Goal: Information Seeking & Learning: Learn about a topic

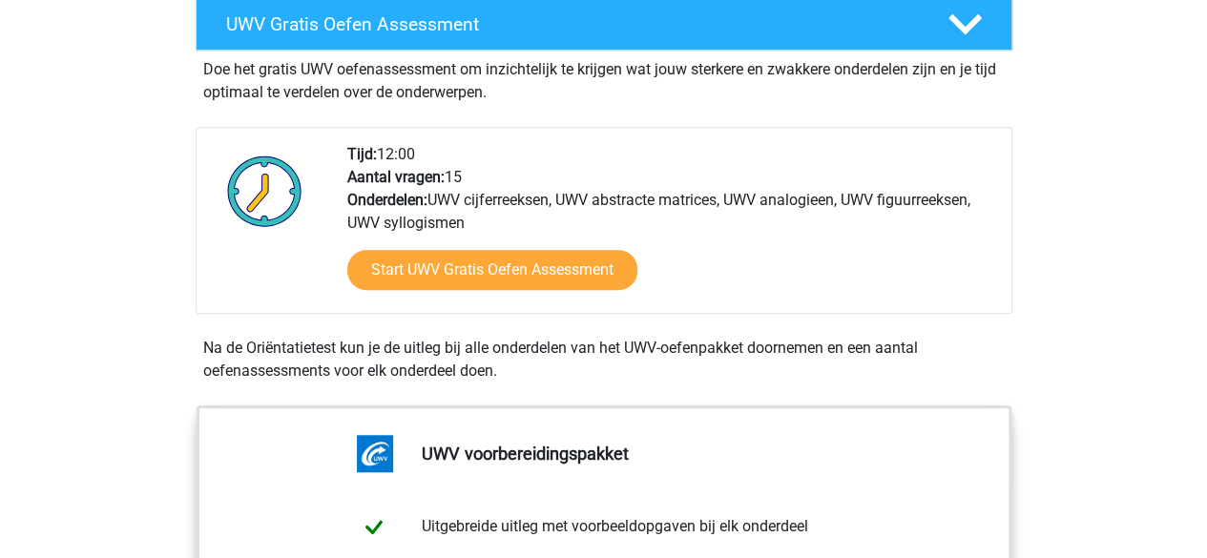
scroll to position [573, 0]
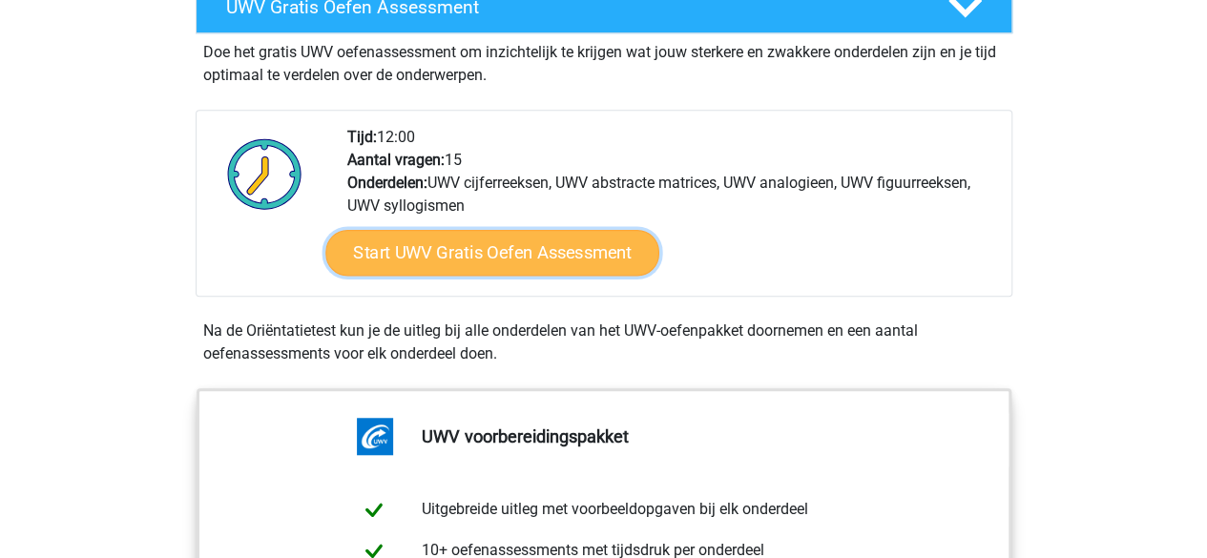
click at [535, 276] on link "Start UWV Gratis Oefen Assessment" at bounding box center [492, 253] width 334 height 46
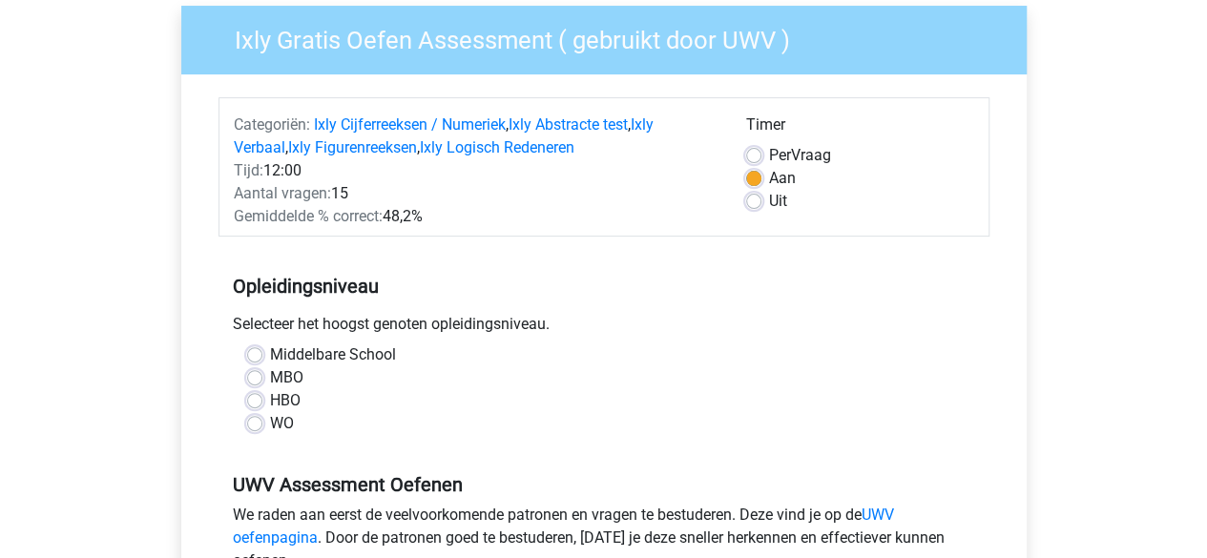
scroll to position [191, 0]
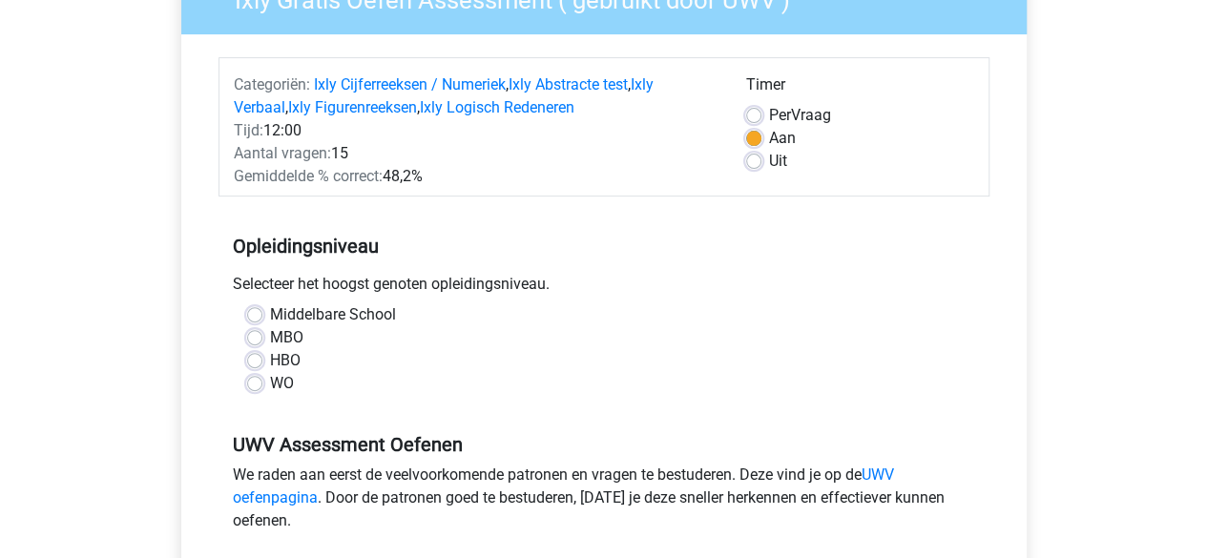
click at [270, 361] on label "HBO" at bounding box center [285, 360] width 31 height 23
click at [256, 361] on input "HBO" at bounding box center [254, 358] width 15 height 19
radio input "true"
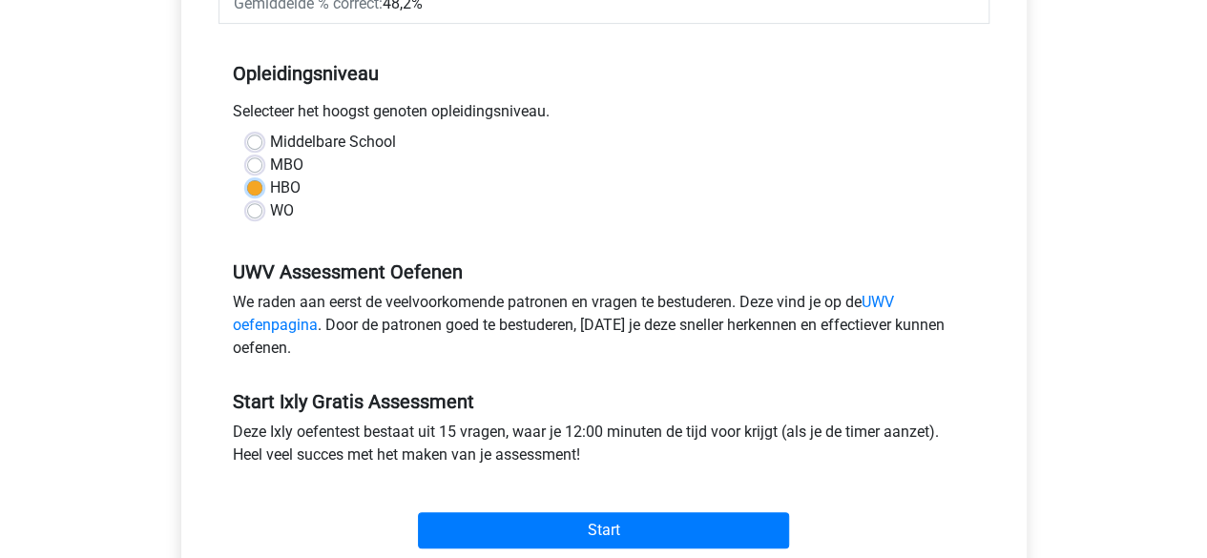
scroll to position [382, 0]
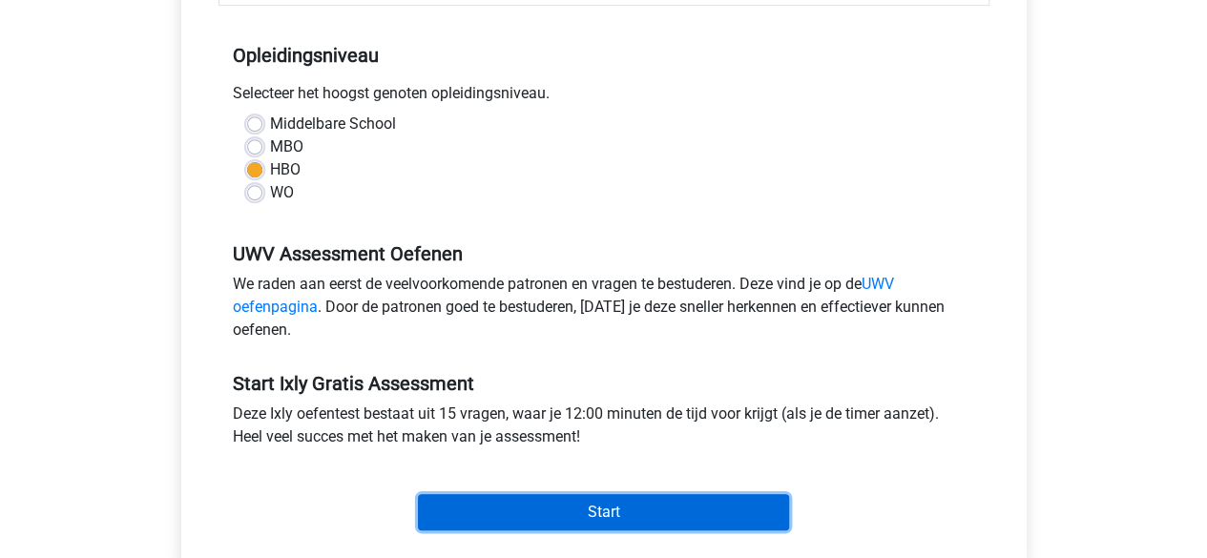
click at [646, 510] on input "Start" at bounding box center [603, 512] width 371 height 36
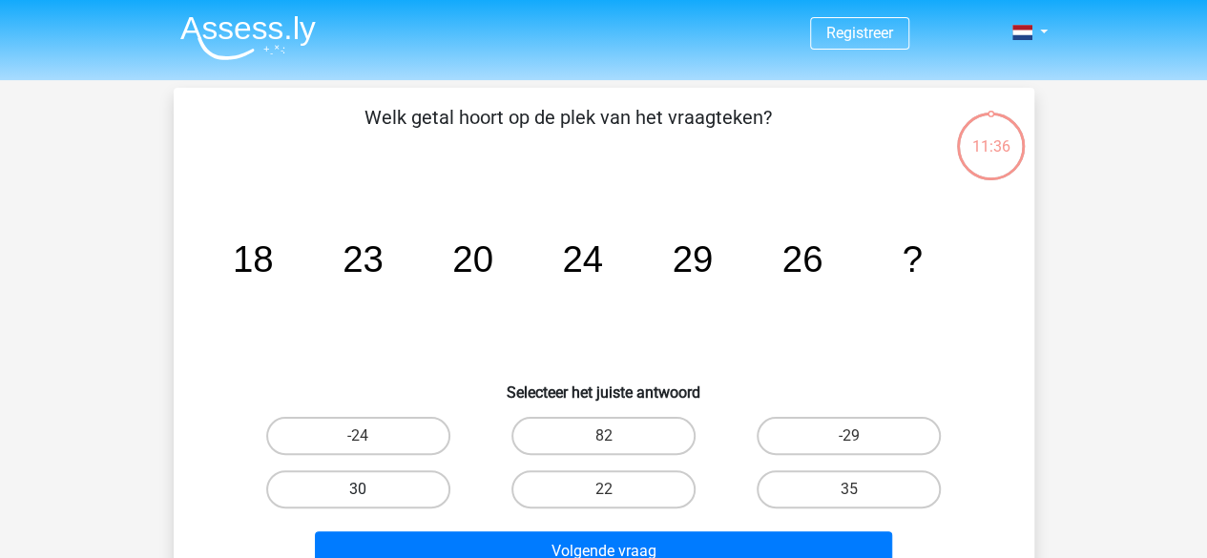
click at [389, 497] on label "30" at bounding box center [358, 489] width 184 height 38
click at [370, 497] on input "30" at bounding box center [364, 496] width 12 height 12
radio input "true"
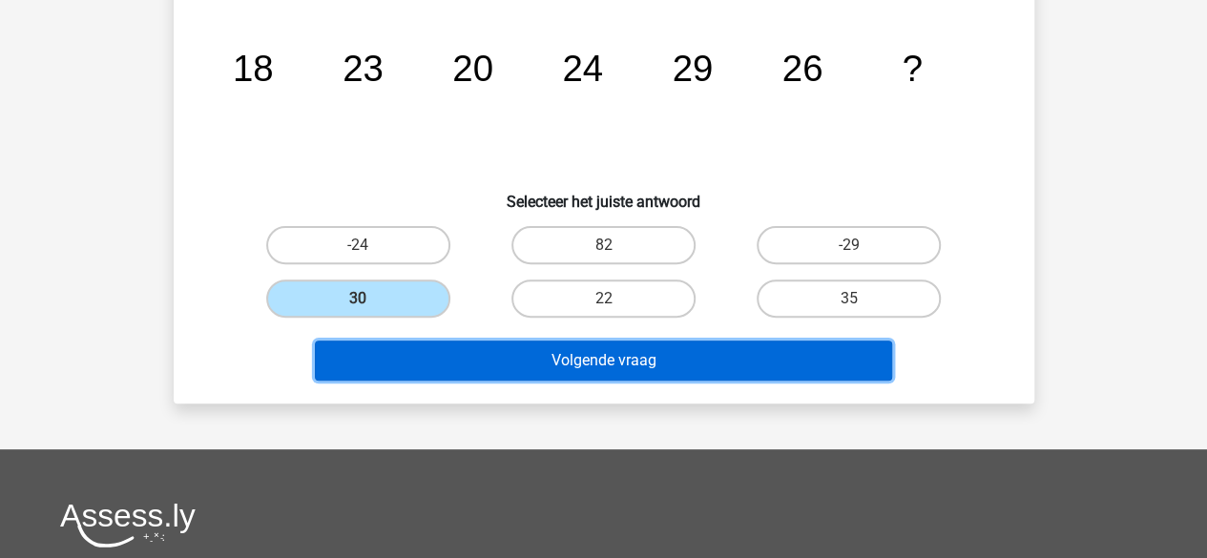
click at [653, 357] on button "Volgende vraag" at bounding box center [603, 361] width 577 height 40
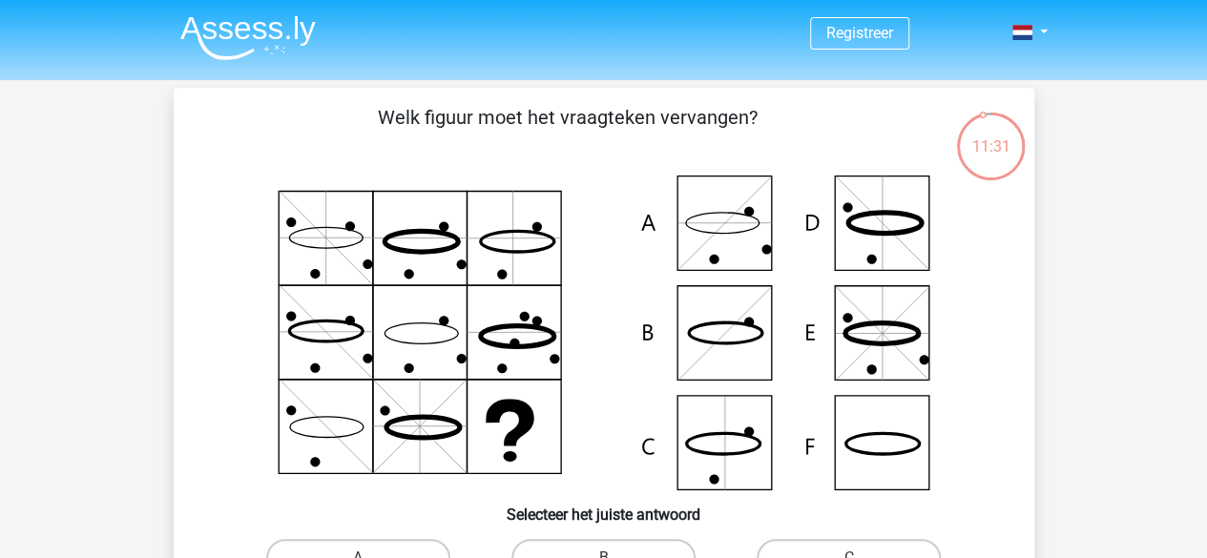
scroll to position [191, 0]
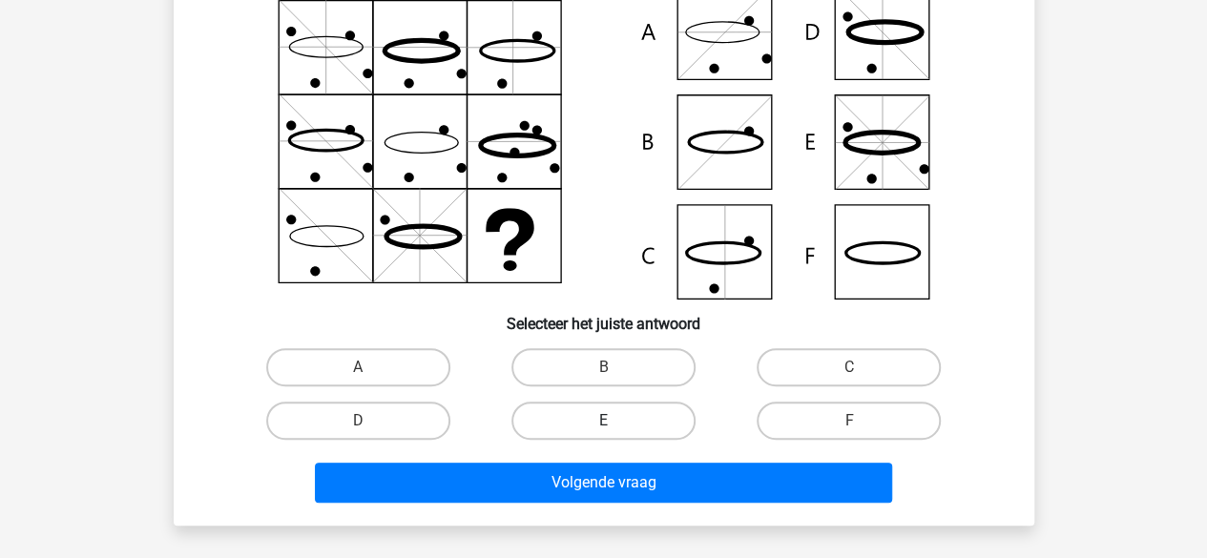
drag, startPoint x: 616, startPoint y: 367, endPoint x: 657, endPoint y: 406, distance: 56.0
click at [618, 369] on label "B" at bounding box center [604, 367] width 184 height 38
click at [616, 369] on input "B" at bounding box center [609, 373] width 12 height 12
radio input "true"
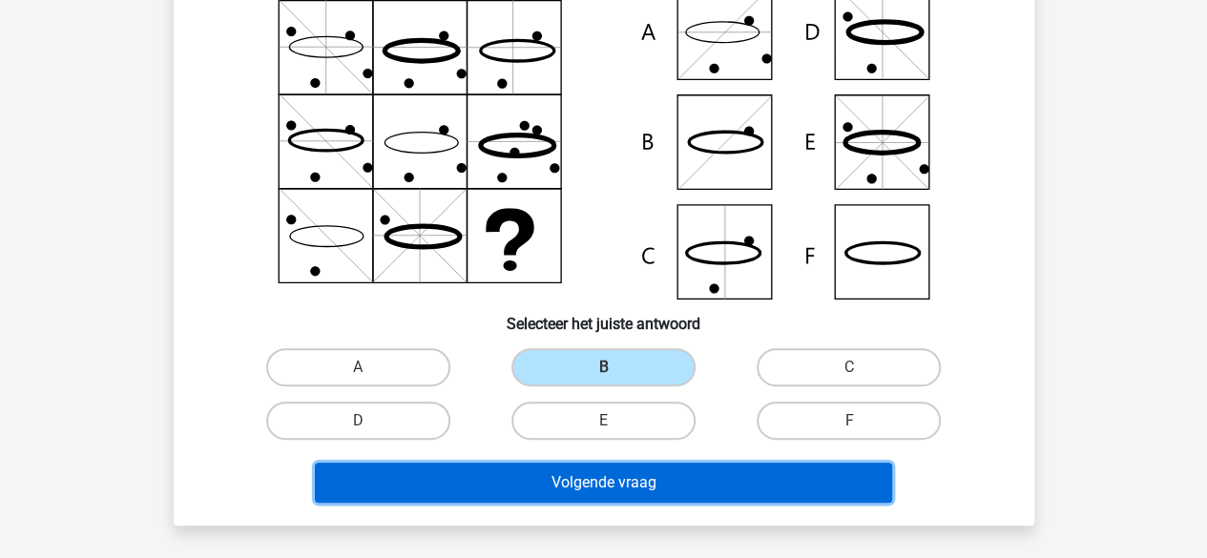
click at [678, 467] on button "Volgende vraag" at bounding box center [603, 483] width 577 height 40
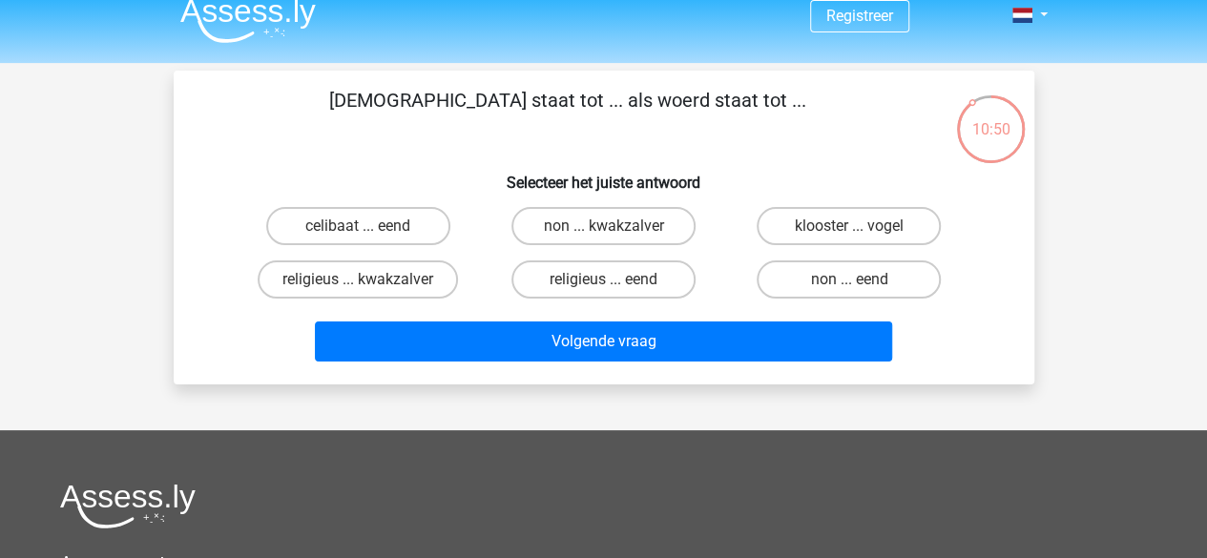
scroll to position [0, 0]
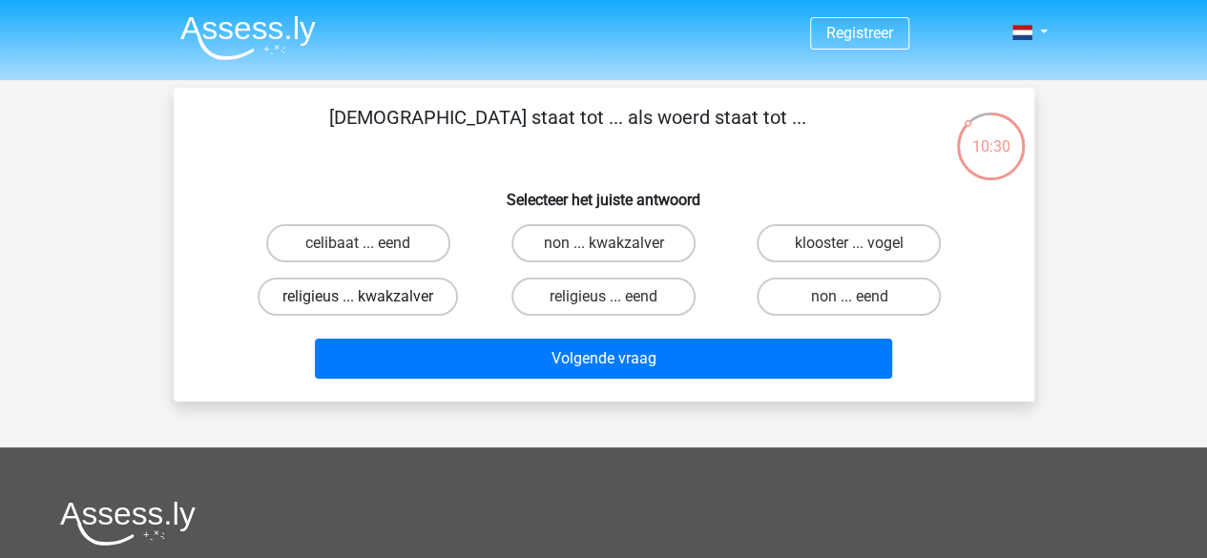
drag, startPoint x: 425, startPoint y: 301, endPoint x: 442, endPoint y: 302, distance: 17.2
click at [426, 301] on label "religieus ... kwakzalver" at bounding box center [358, 297] width 200 height 38
click at [370, 301] on input "religieus ... kwakzalver" at bounding box center [364, 303] width 12 height 12
radio input "true"
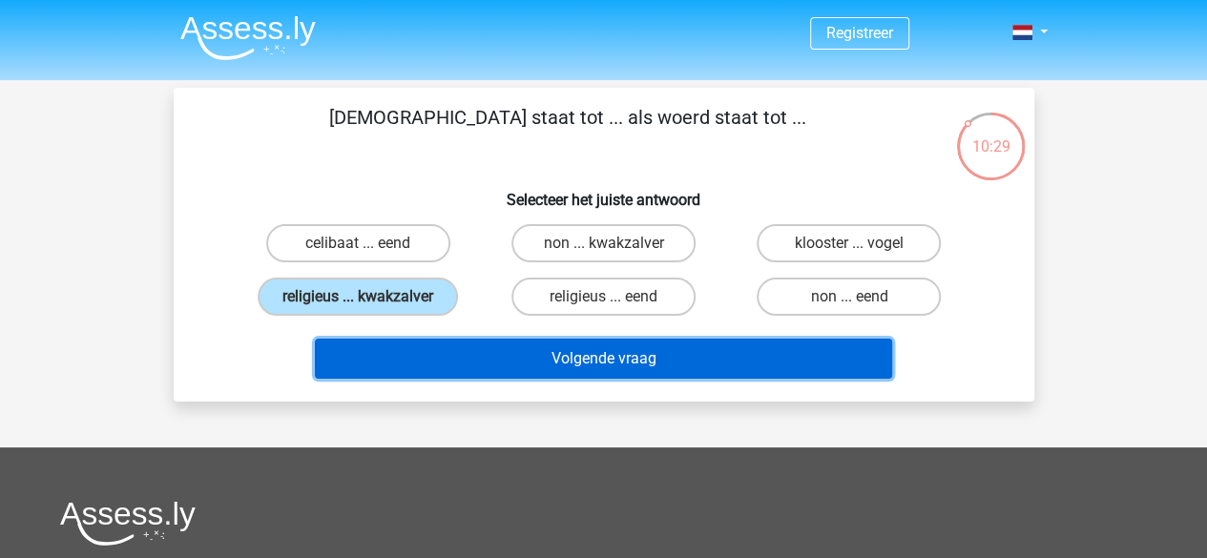
click at [587, 356] on button "Volgende vraag" at bounding box center [603, 359] width 577 height 40
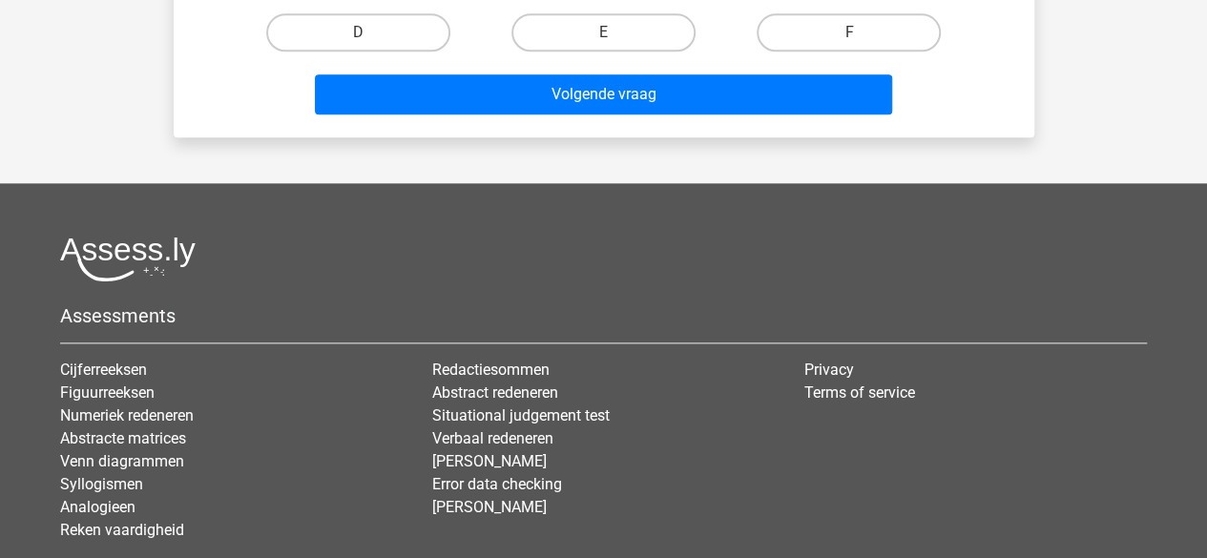
scroll to position [1252, 0]
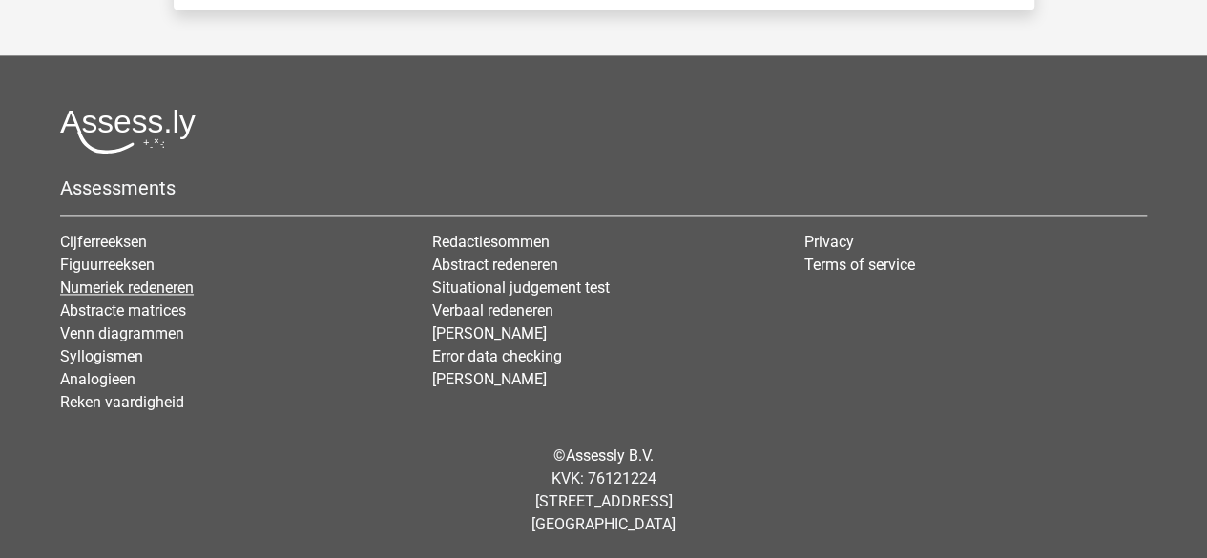
click at [114, 282] on link "Numeriek redeneren" at bounding box center [127, 288] width 134 height 18
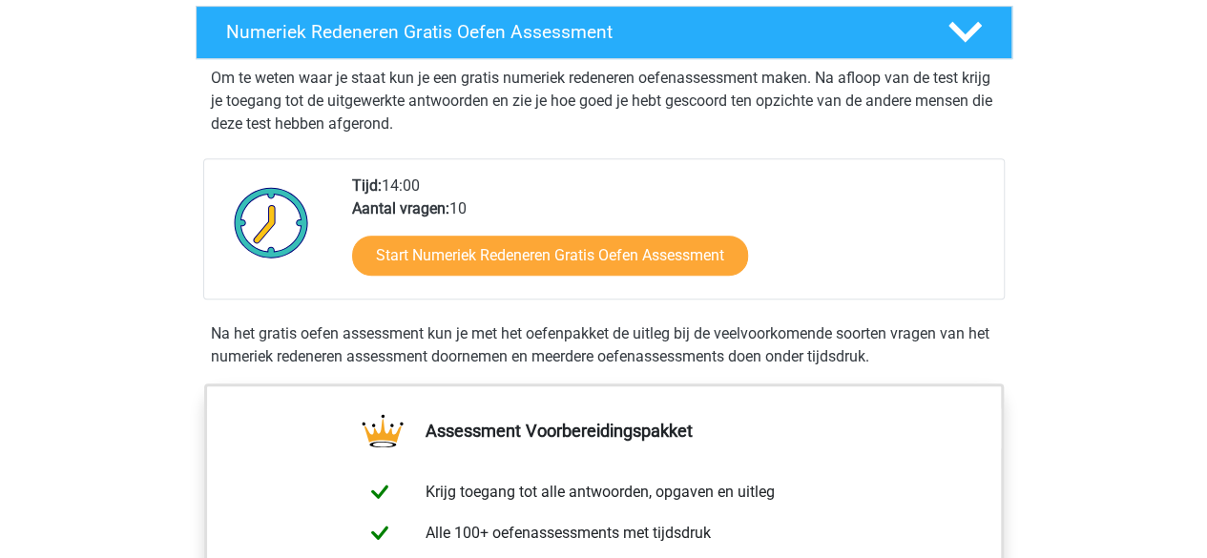
scroll to position [382, 0]
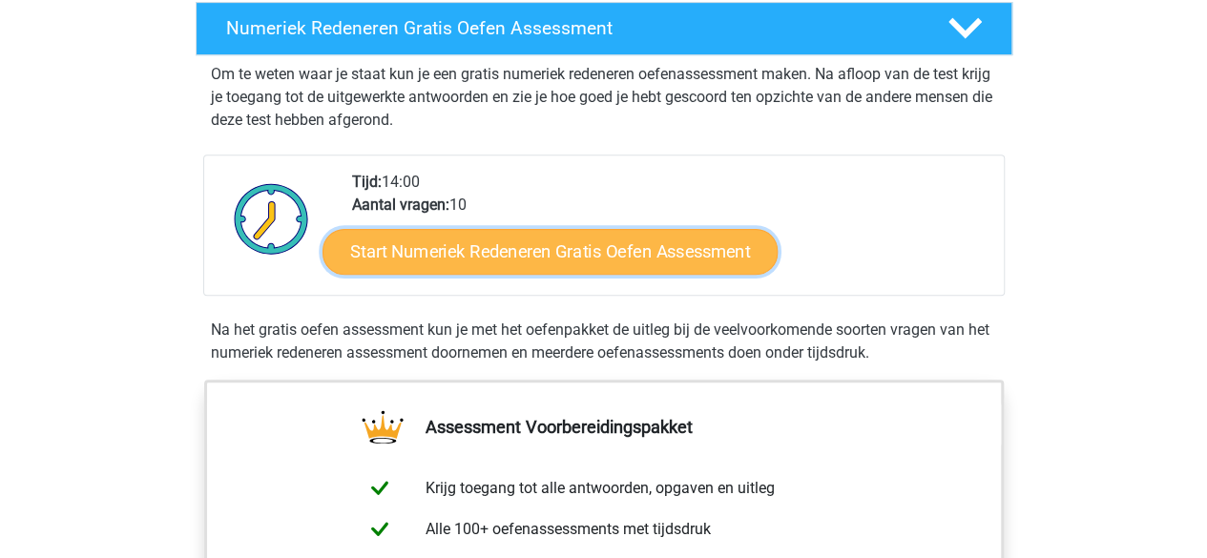
click at [535, 251] on link "Start Numeriek Redeneren Gratis Oefen Assessment" at bounding box center [550, 251] width 455 height 46
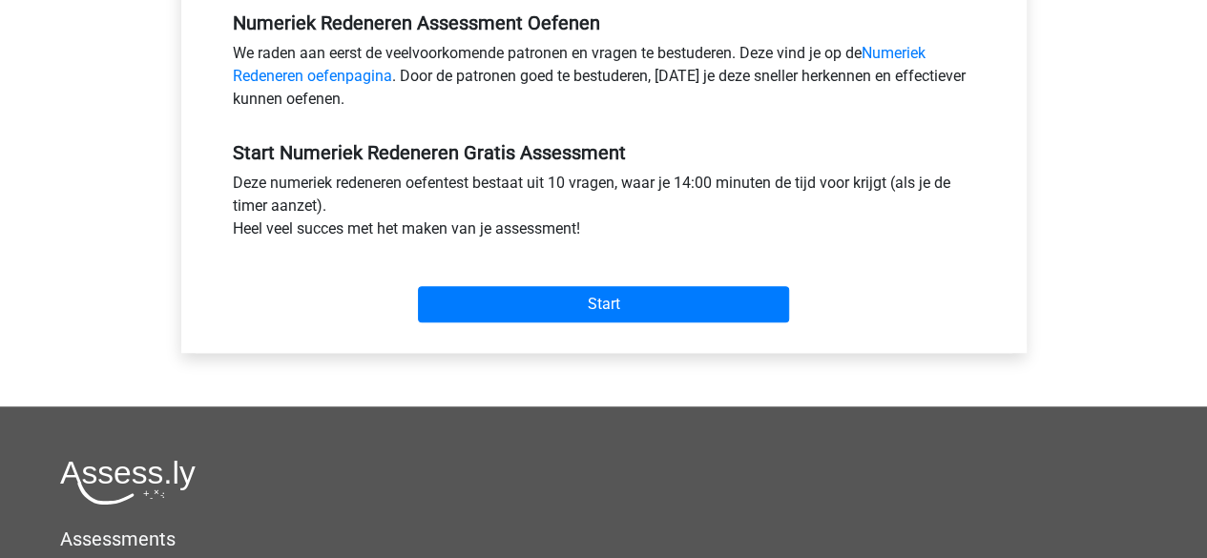
scroll to position [763, 0]
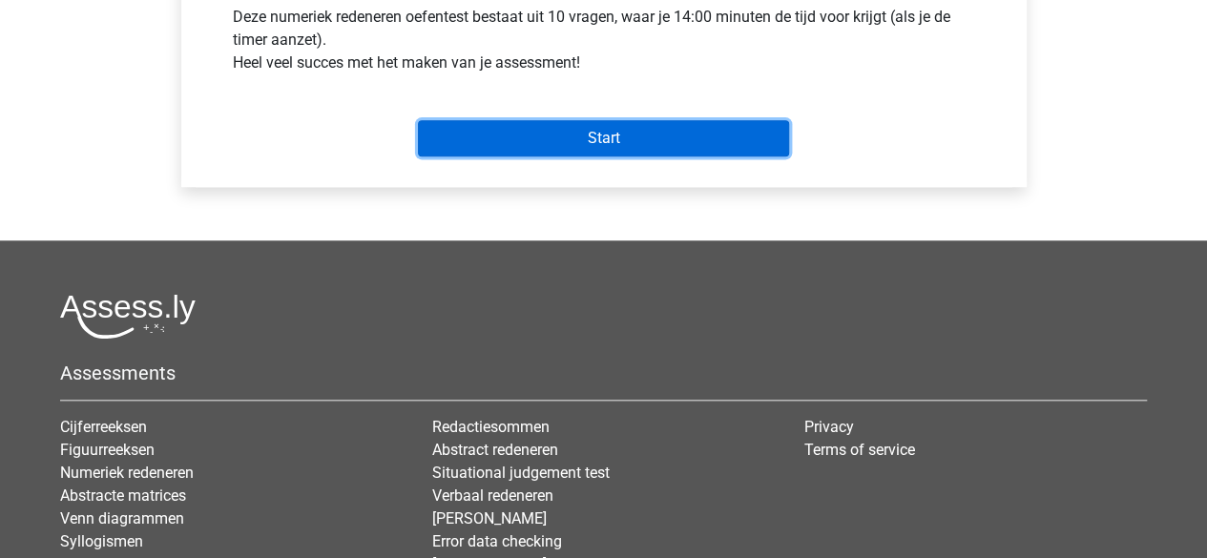
click at [609, 136] on input "Start" at bounding box center [603, 138] width 371 height 36
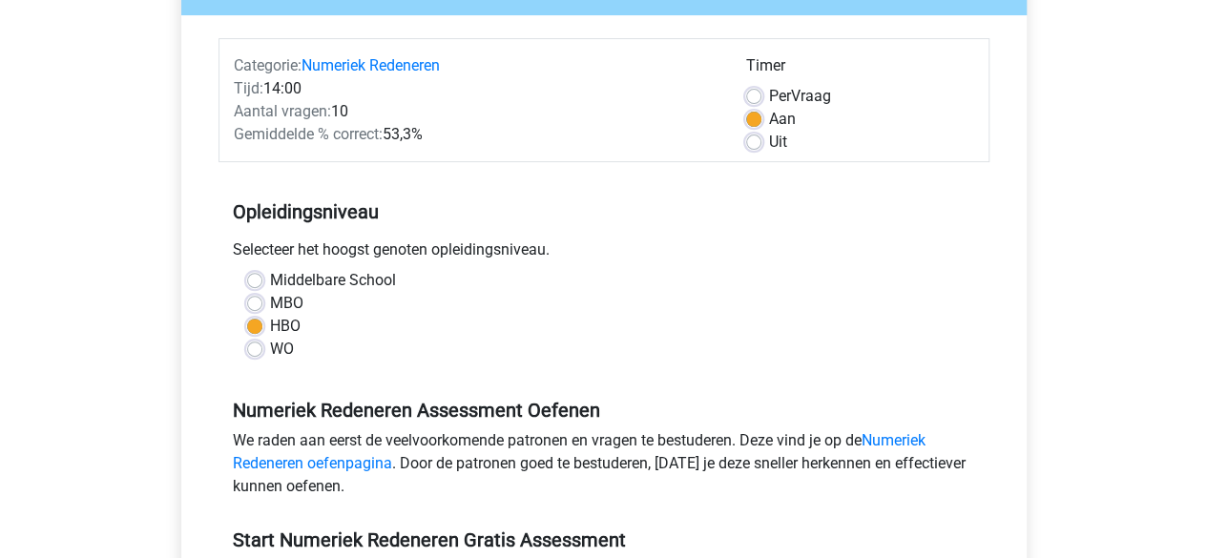
scroll to position [0, 0]
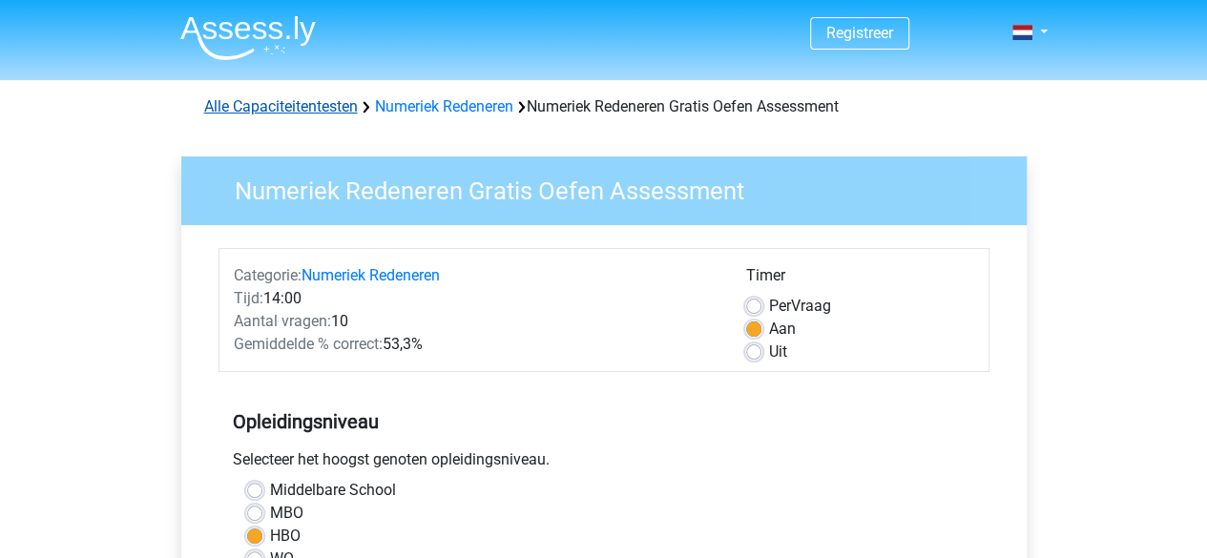
click at [303, 109] on link "Alle Capaciteitentesten" at bounding box center [281, 106] width 154 height 18
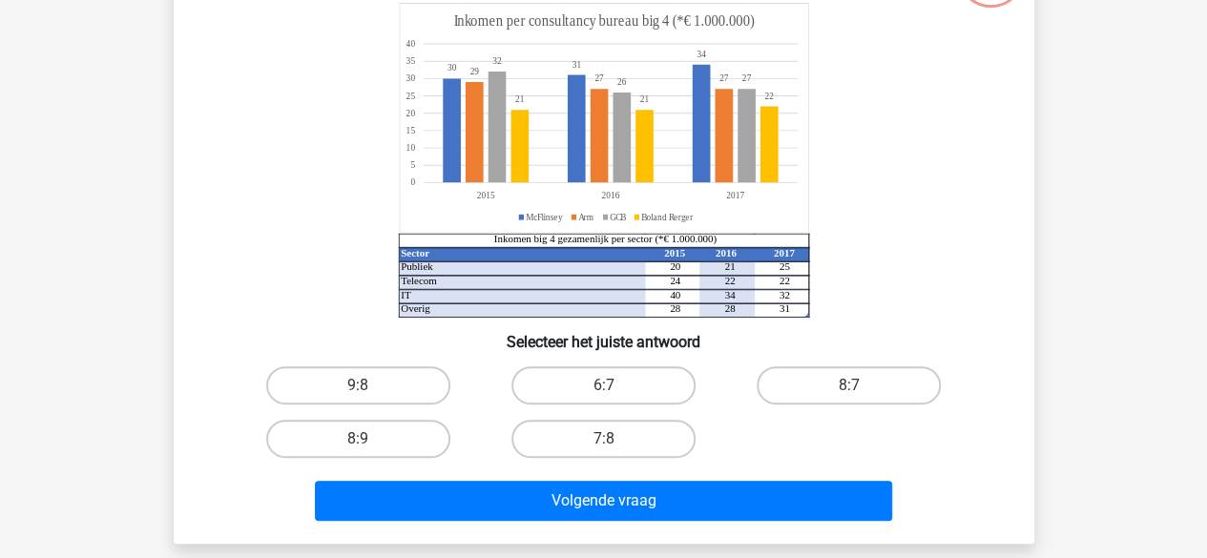
scroll to position [191, 0]
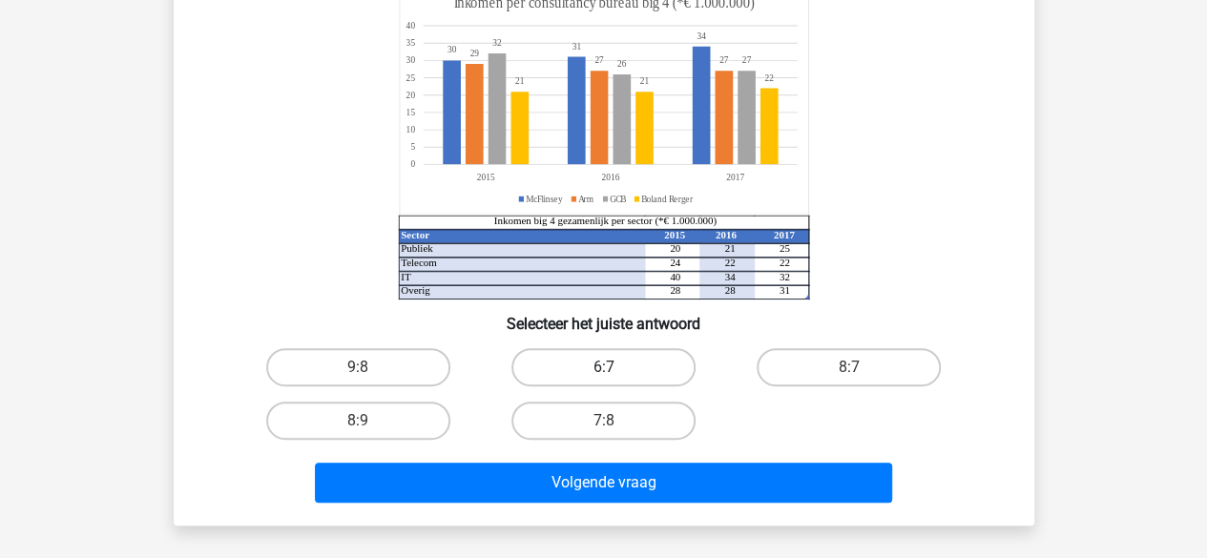
click at [619, 369] on label "6:7" at bounding box center [604, 367] width 184 height 38
click at [616, 369] on input "6:7" at bounding box center [609, 373] width 12 height 12
radio input "true"
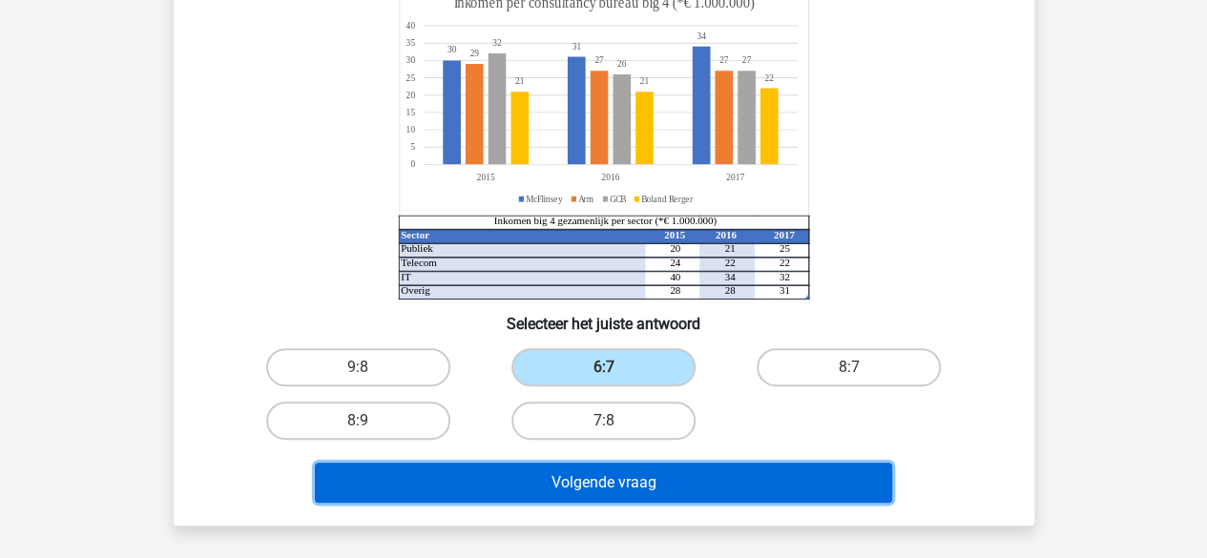
click at [629, 478] on button "Volgende vraag" at bounding box center [603, 483] width 577 height 40
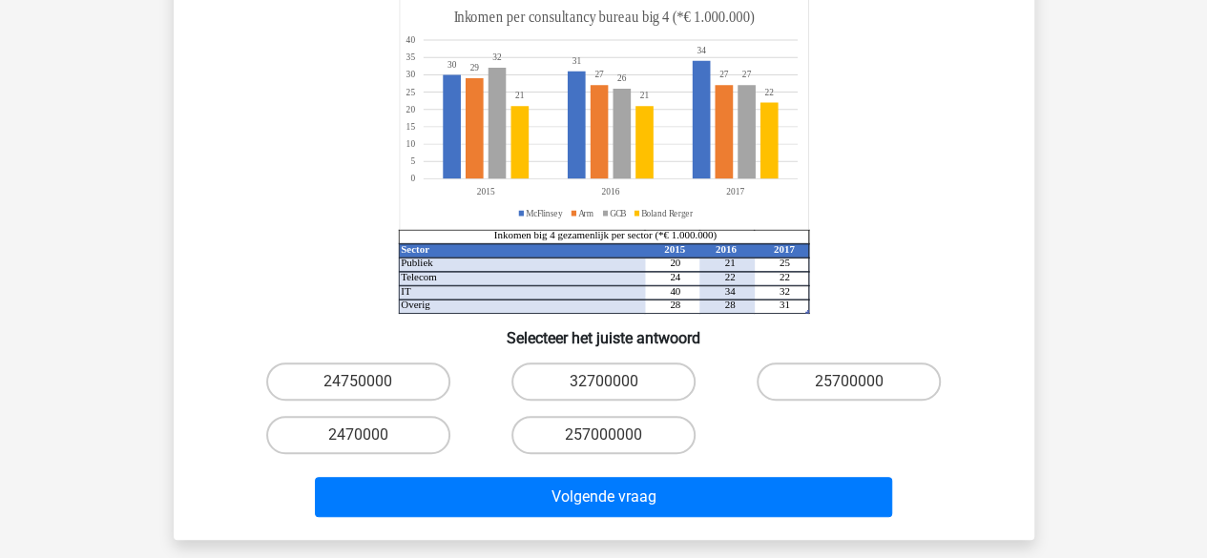
scroll to position [279, 0]
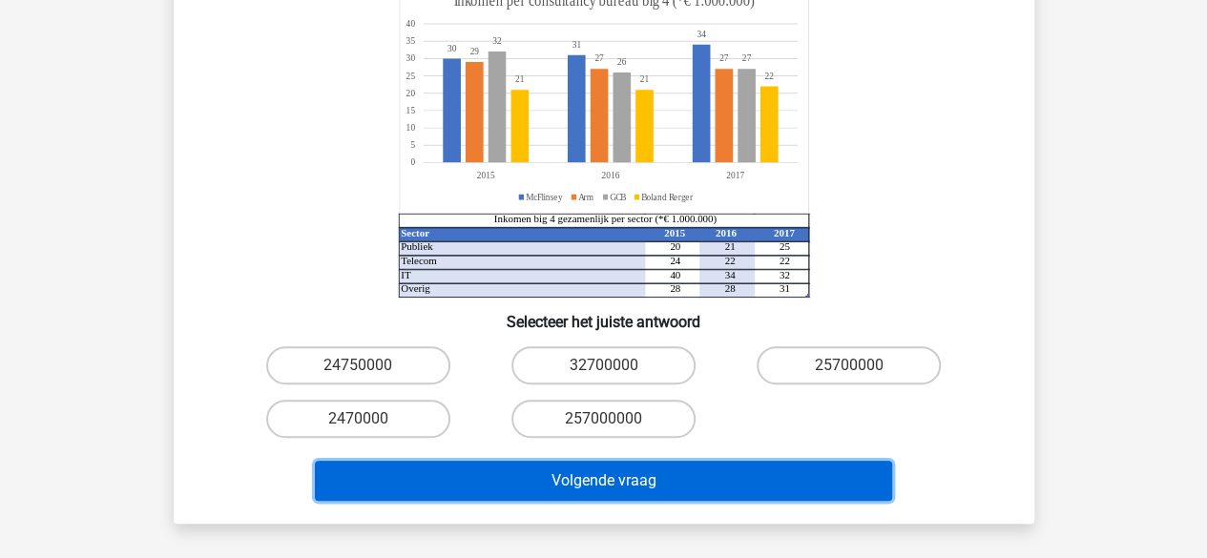
click at [628, 461] on button "Volgende vraag" at bounding box center [603, 481] width 577 height 40
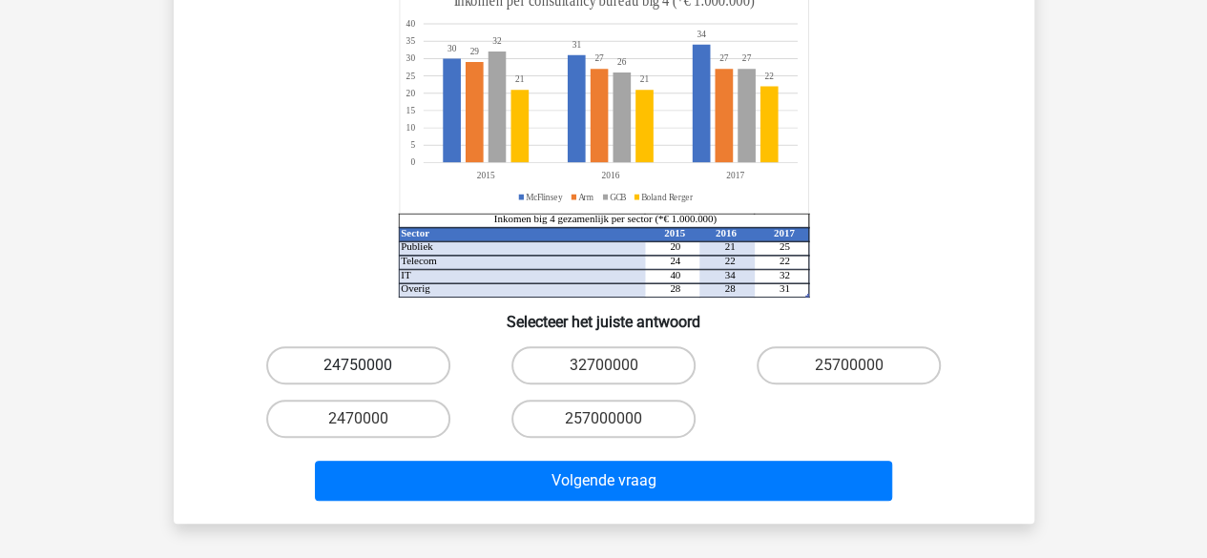
click at [391, 346] on label "24750000" at bounding box center [358, 365] width 184 height 38
click at [370, 366] on input "24750000" at bounding box center [364, 372] width 12 height 12
radio input "true"
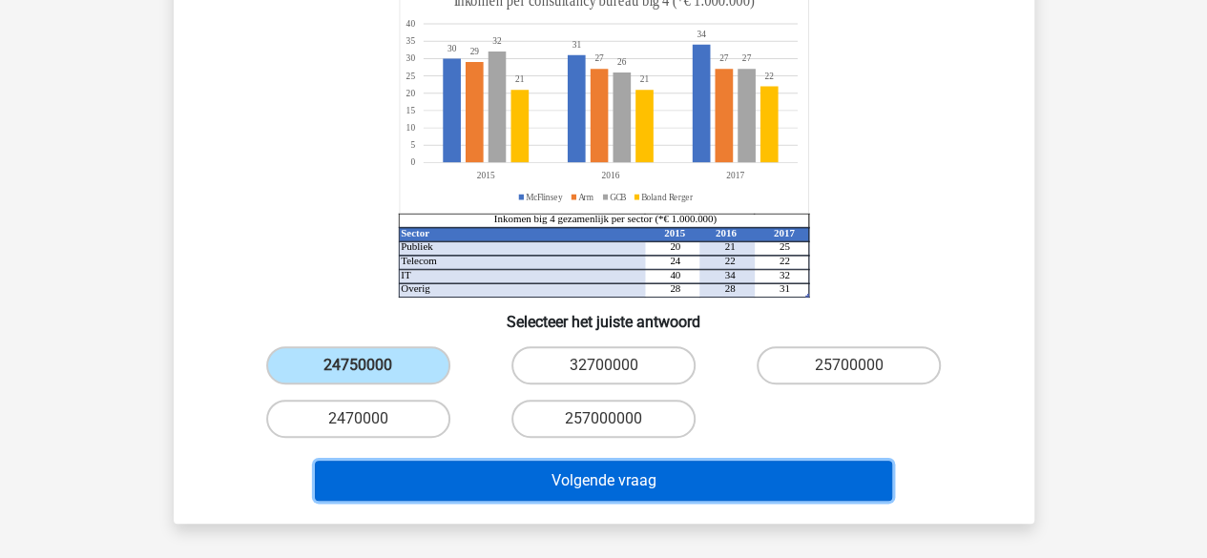
click at [635, 461] on button "Volgende vraag" at bounding box center [603, 481] width 577 height 40
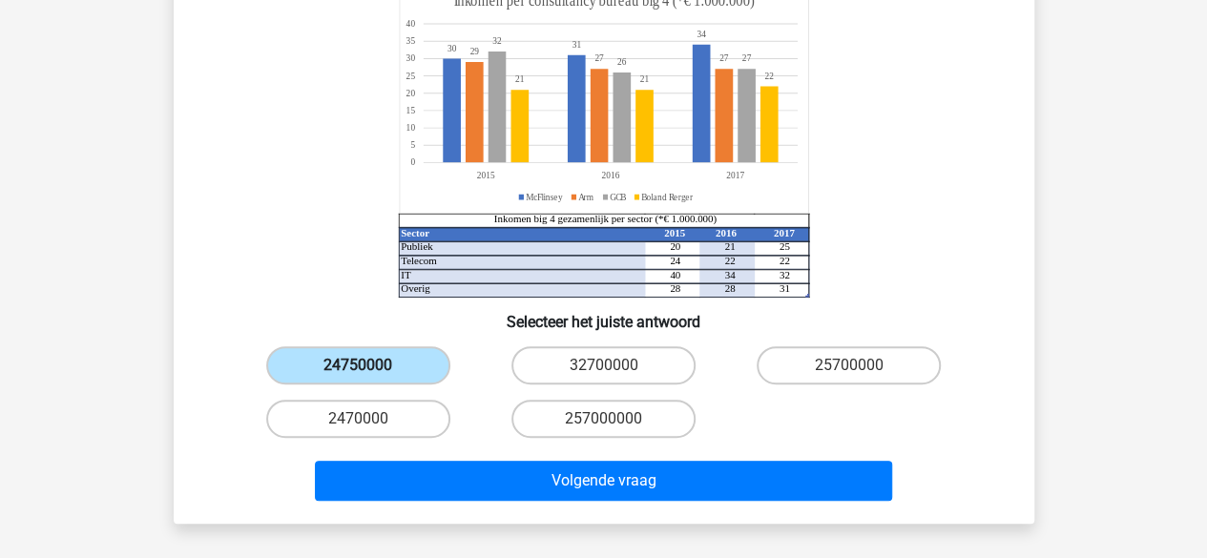
click at [357, 346] on label "24750000" at bounding box center [358, 365] width 184 height 38
click at [358, 366] on input "24750000" at bounding box center [364, 372] width 12 height 12
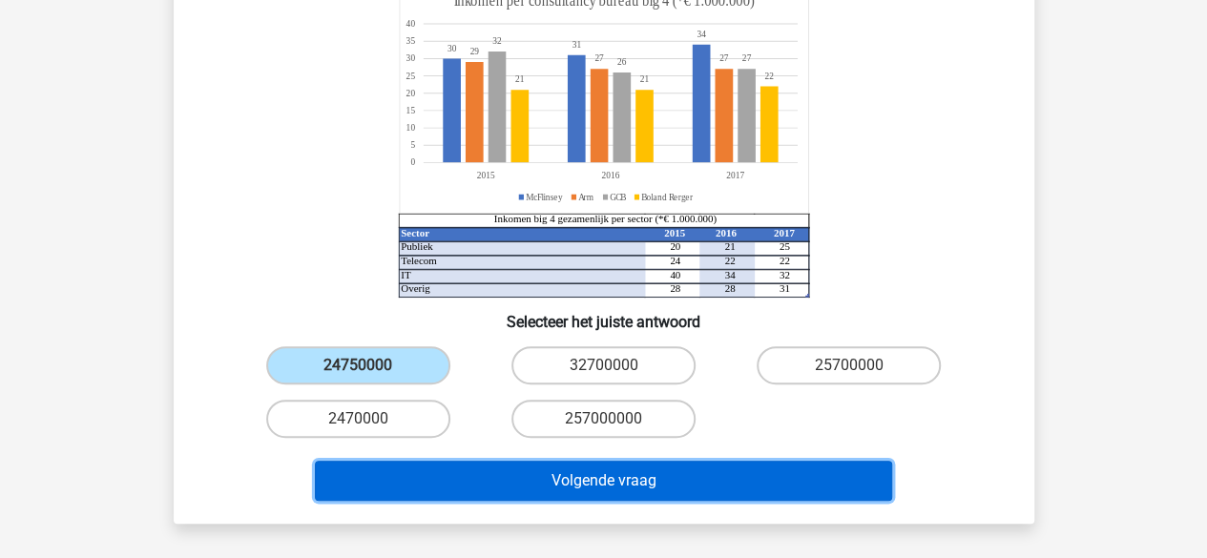
click at [536, 461] on button "Volgende vraag" at bounding box center [603, 481] width 577 height 40
click at [544, 461] on button "Volgende vraag" at bounding box center [603, 481] width 577 height 40
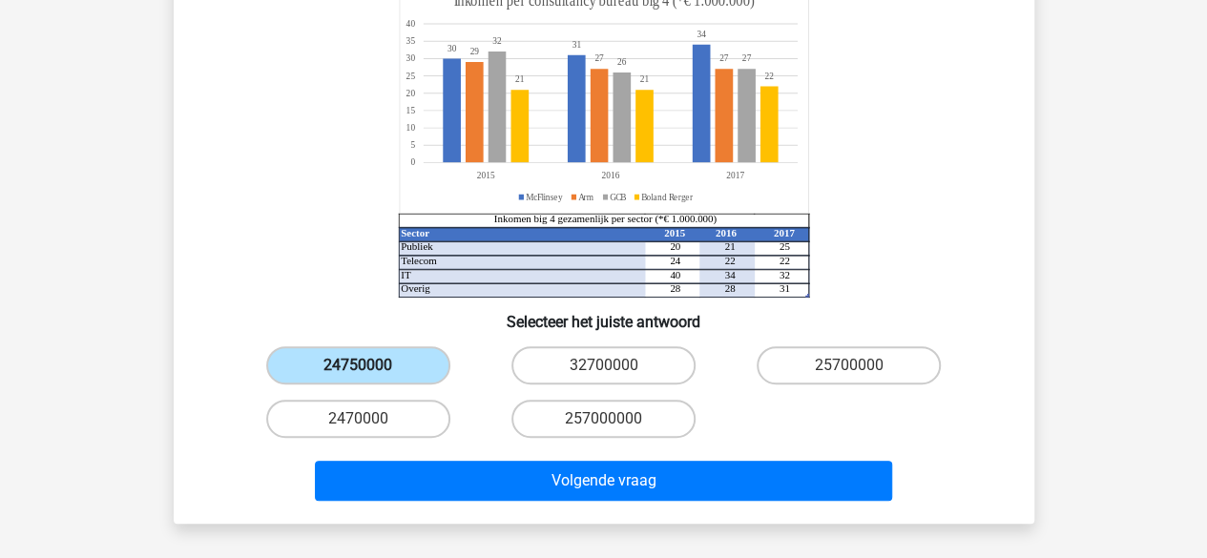
click at [410, 346] on label "24750000" at bounding box center [358, 365] width 184 height 38
click at [370, 366] on input "24750000" at bounding box center [364, 372] width 12 height 12
click at [563, 346] on label "32700000" at bounding box center [604, 365] width 184 height 38
click at [603, 366] on input "32700000" at bounding box center [609, 372] width 12 height 12
radio input "true"
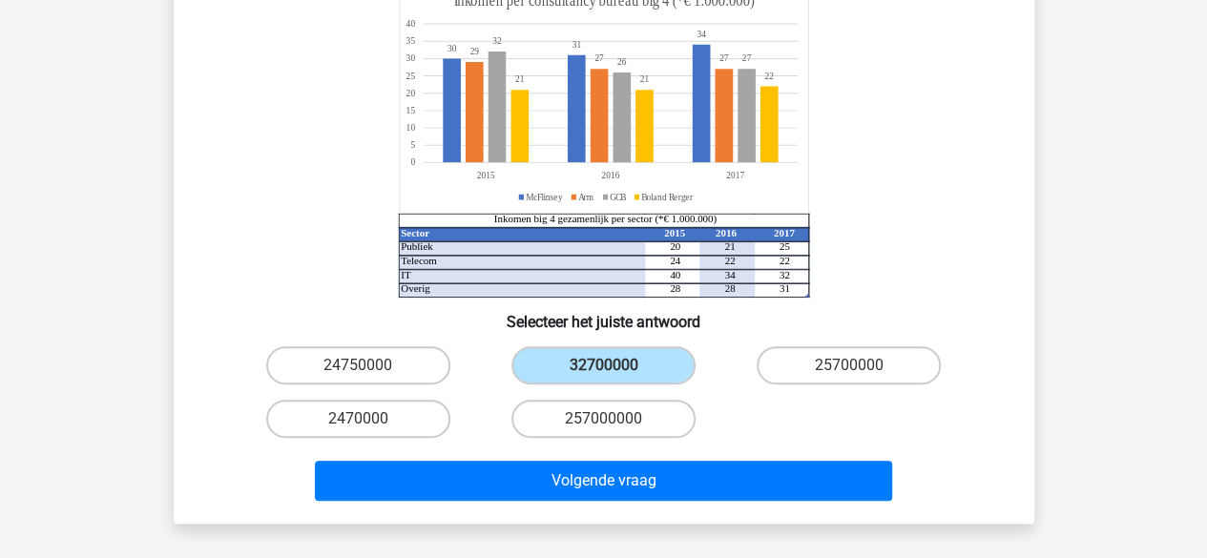
drag, startPoint x: 407, startPoint y: 334, endPoint x: 456, endPoint y: 362, distance: 56.8
click at [407, 346] on label "24750000" at bounding box center [358, 365] width 184 height 38
click at [370, 366] on input "24750000" at bounding box center [364, 372] width 12 height 12
radio input "true"
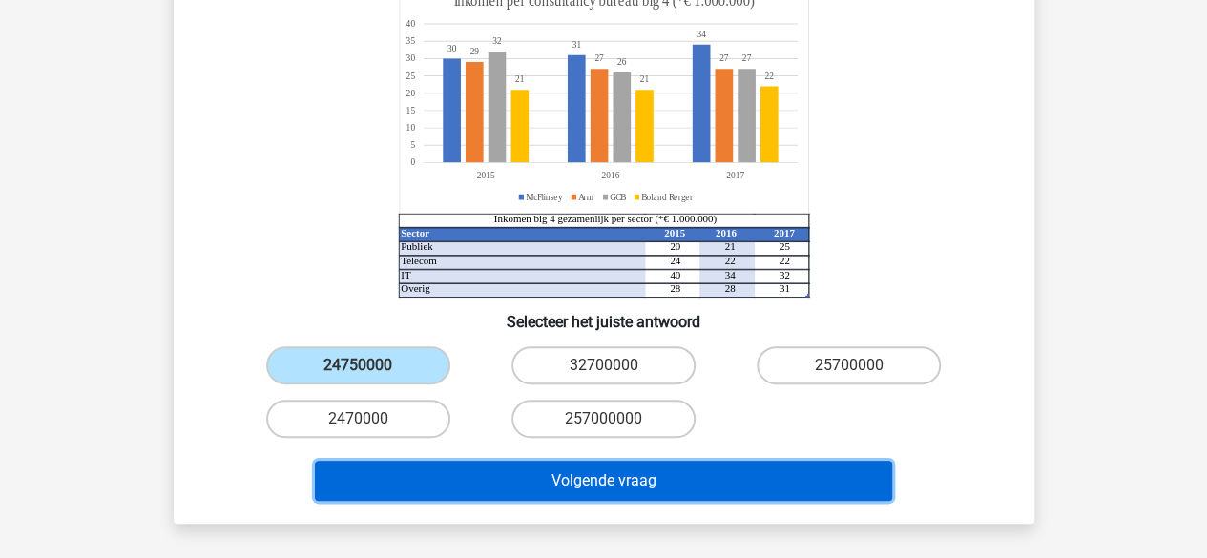
drag, startPoint x: 592, startPoint y: 446, endPoint x: 716, endPoint y: 473, distance: 127.1
click at [595, 461] on button "Volgende vraag" at bounding box center [603, 481] width 577 height 40
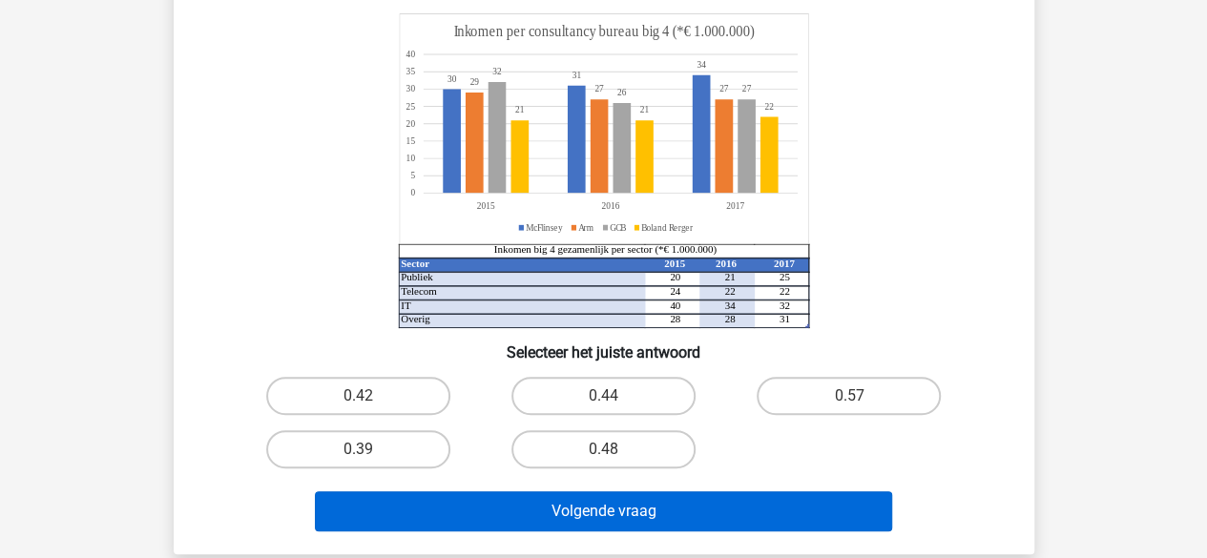
scroll to position [0, 0]
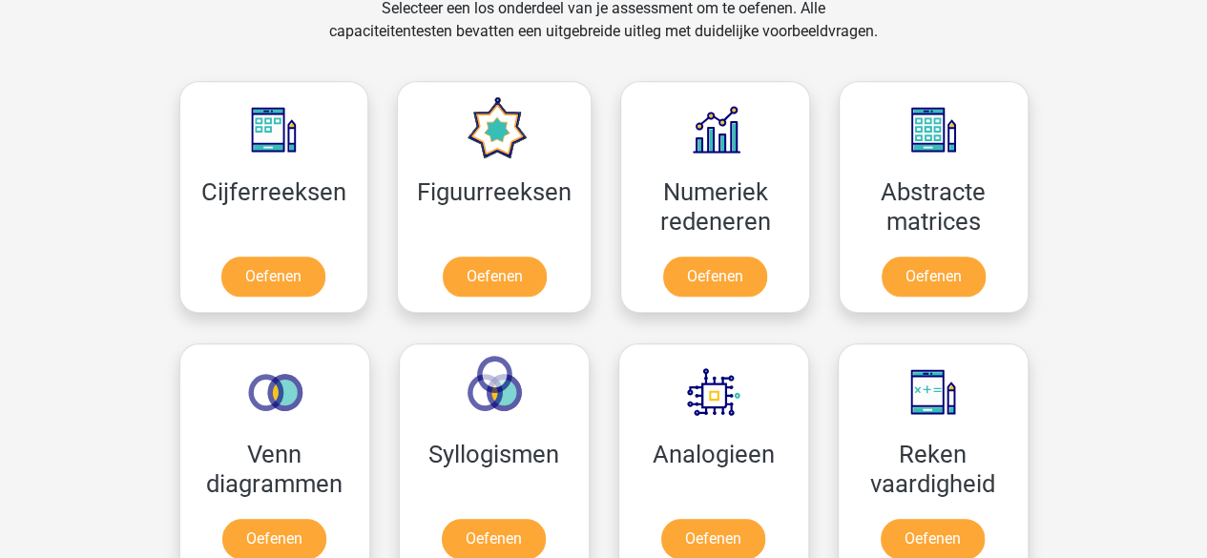
scroll to position [1000, 0]
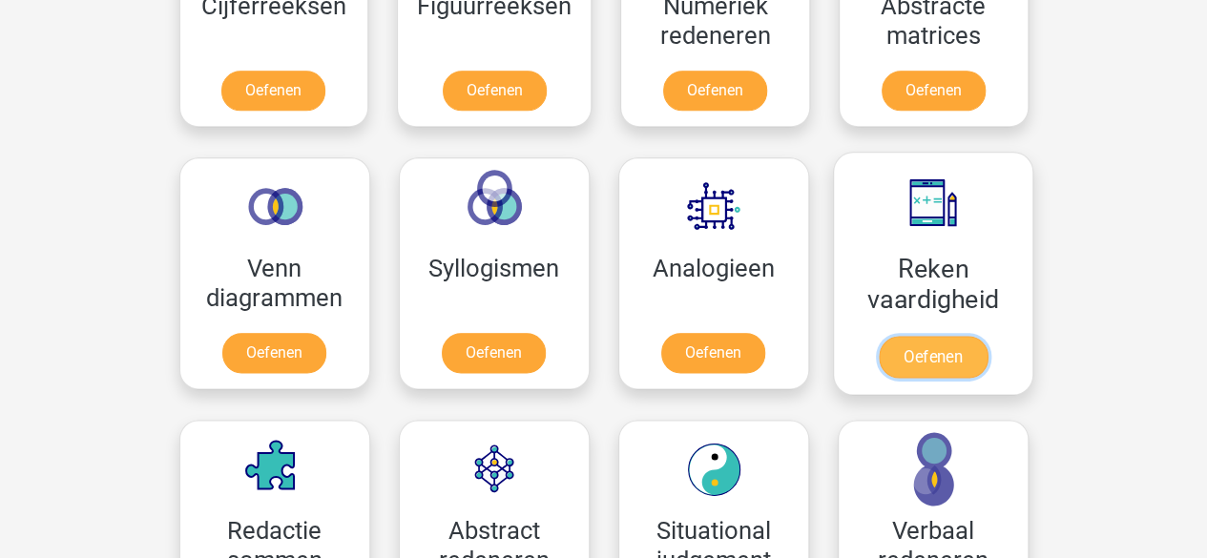
click at [933, 336] on link "Oefenen" at bounding box center [932, 357] width 109 height 42
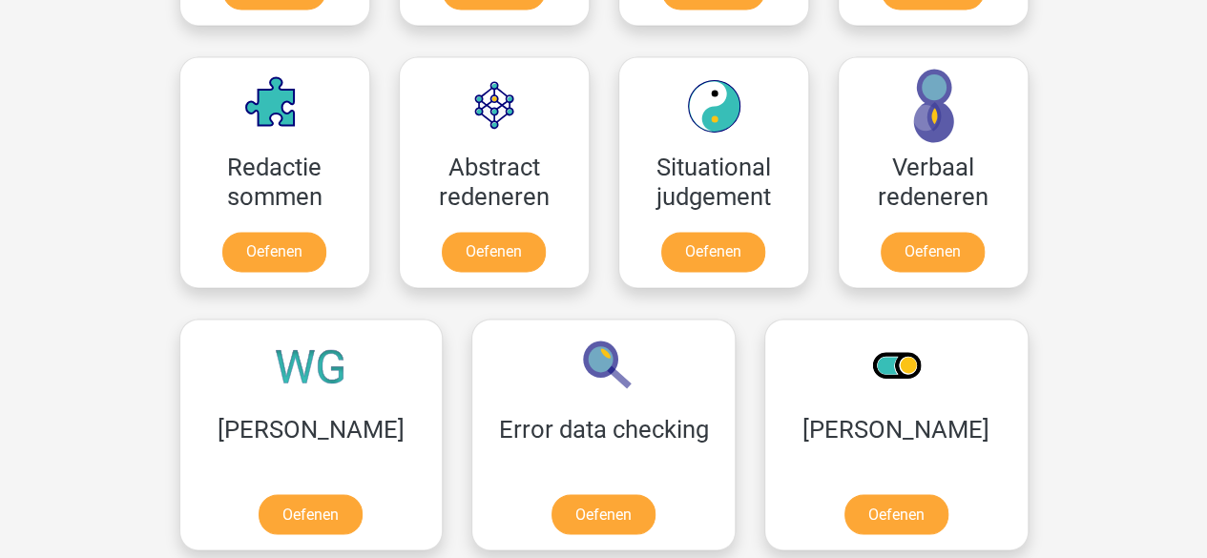
scroll to position [1382, 0]
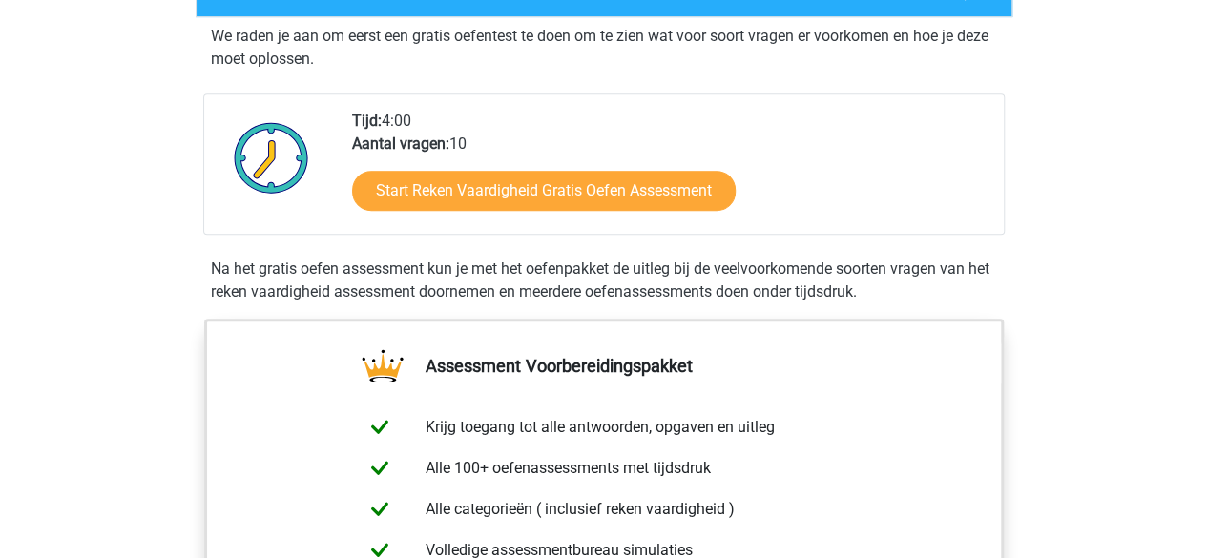
scroll to position [191, 0]
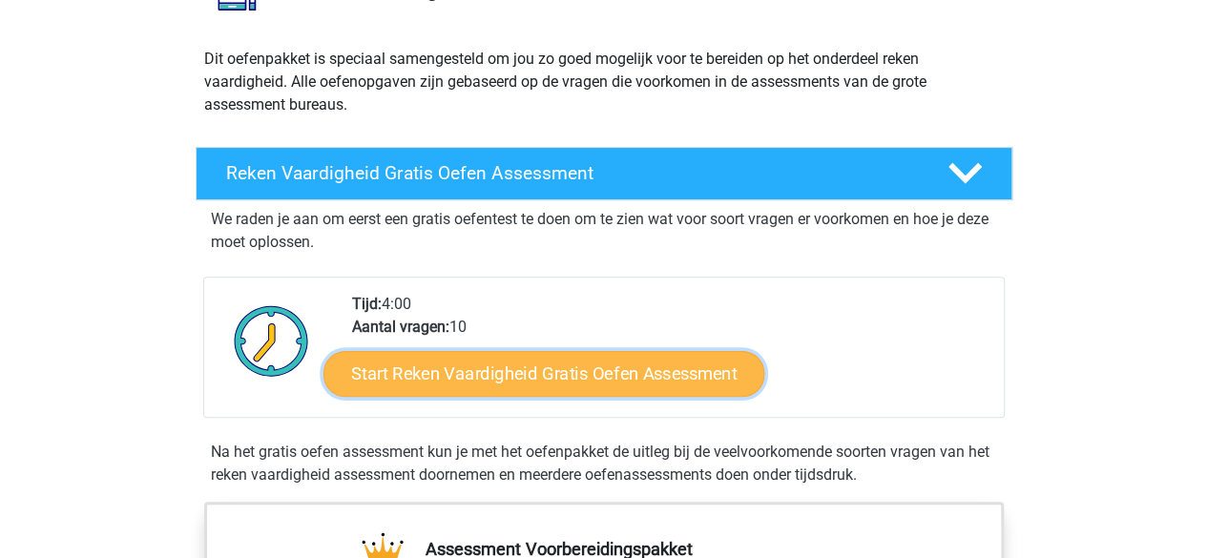
click at [569, 371] on link "Start Reken Vaardigheid Gratis Oefen Assessment" at bounding box center [544, 373] width 441 height 46
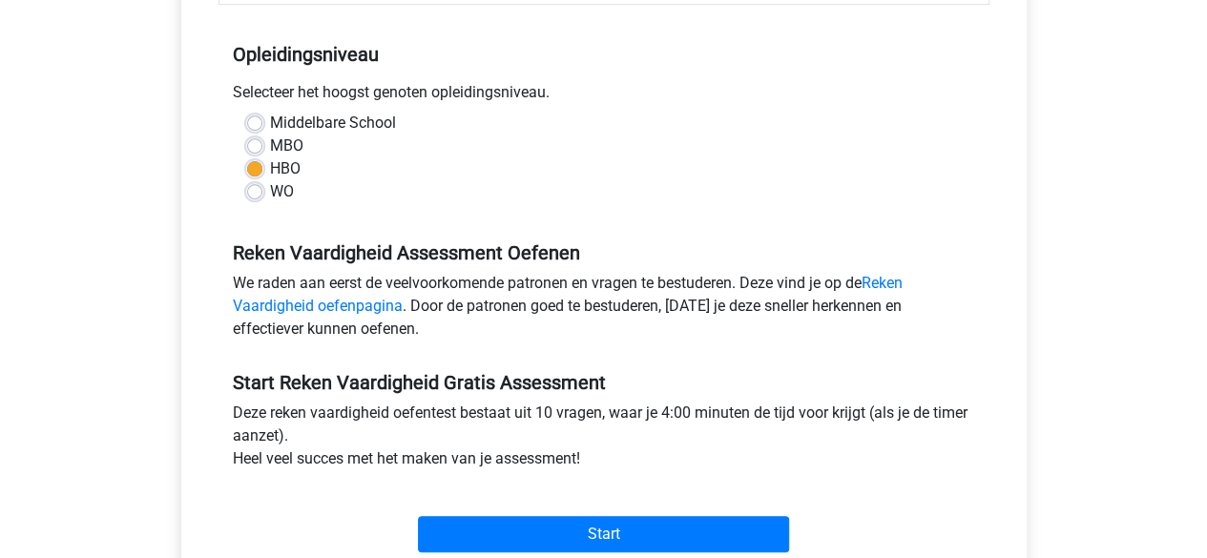
scroll to position [382, 0]
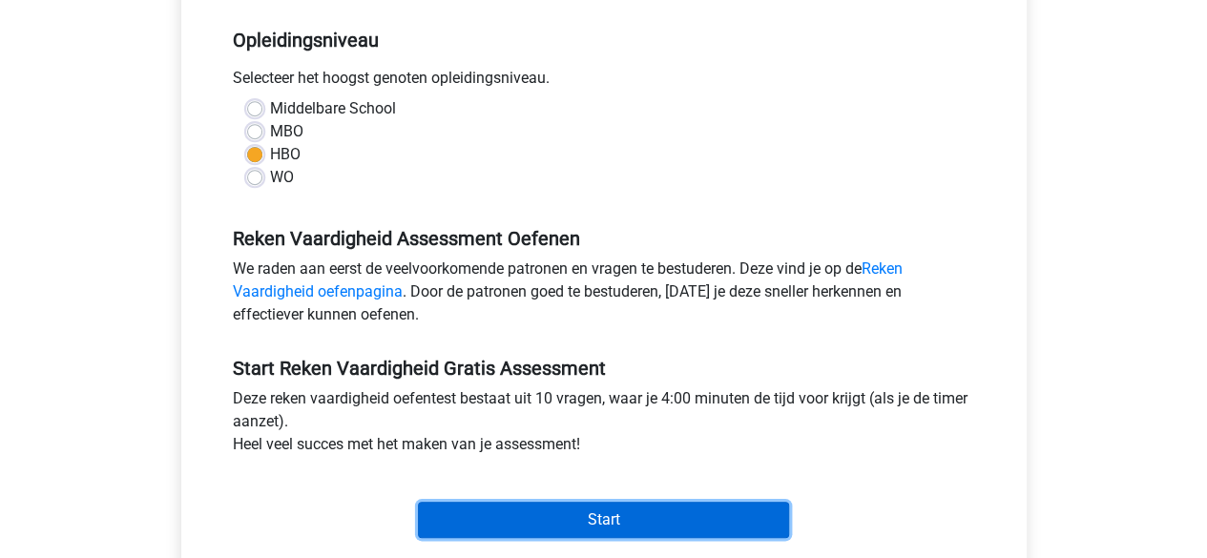
click at [643, 516] on input "Start" at bounding box center [603, 520] width 371 height 36
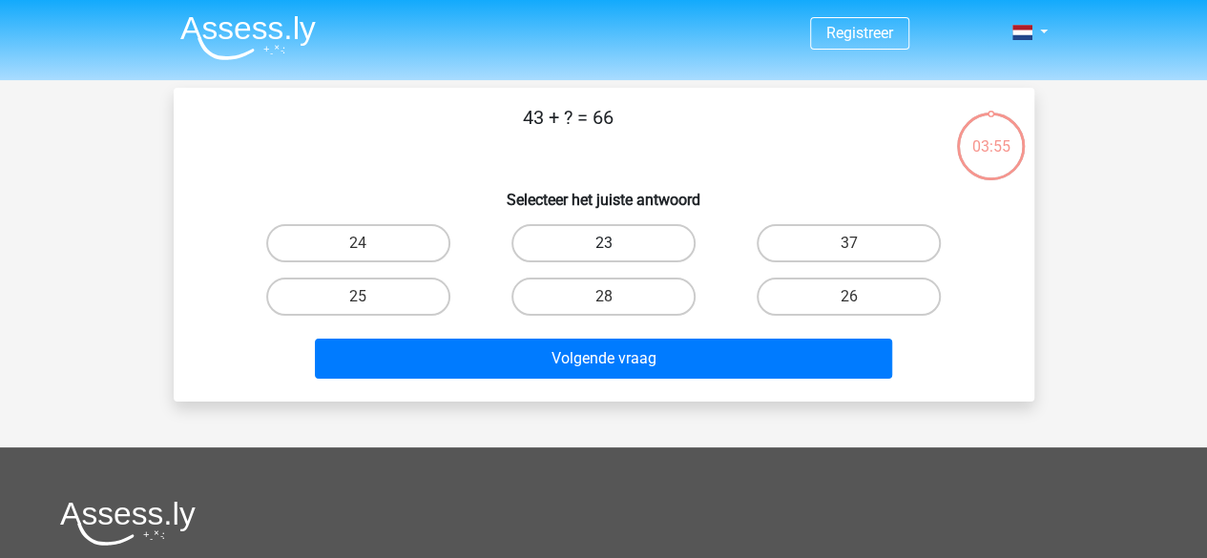
click at [592, 232] on label "23" at bounding box center [604, 243] width 184 height 38
click at [603, 243] on input "23" at bounding box center [609, 249] width 12 height 12
radio input "true"
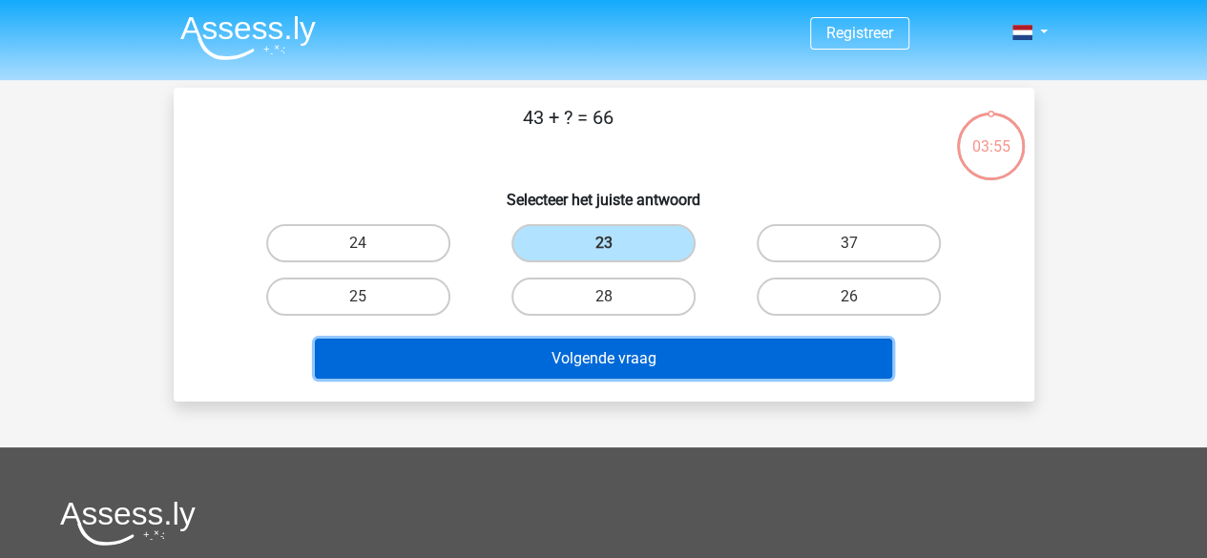
click at [653, 365] on button "Volgende vraag" at bounding box center [603, 359] width 577 height 40
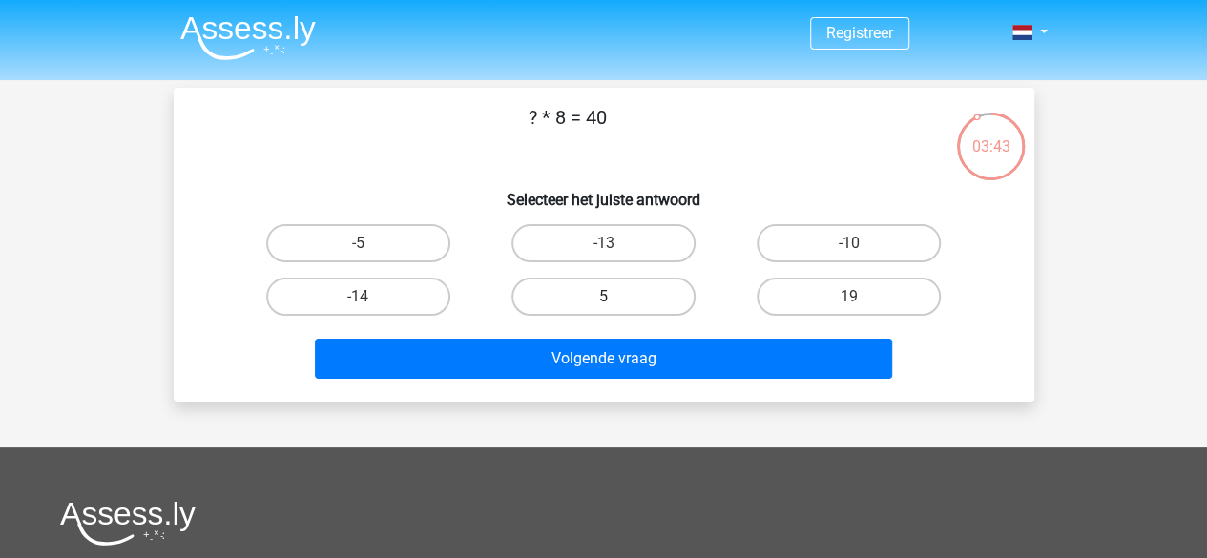
click at [623, 303] on label "5" at bounding box center [604, 297] width 184 height 38
click at [616, 303] on input "5" at bounding box center [609, 303] width 12 height 12
radio input "true"
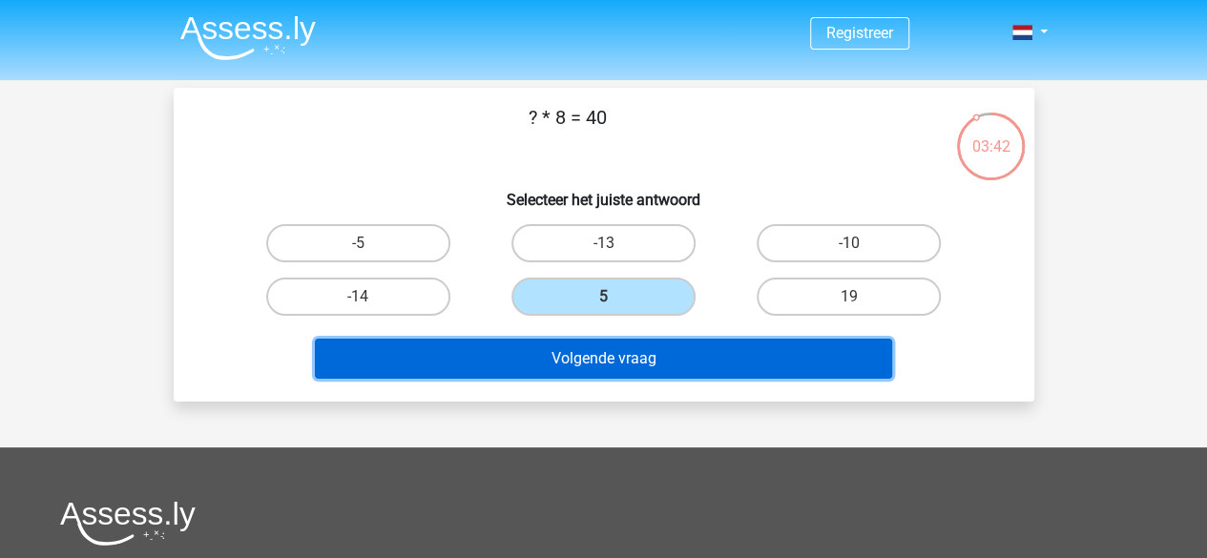
click at [653, 366] on button "Volgende vraag" at bounding box center [603, 359] width 577 height 40
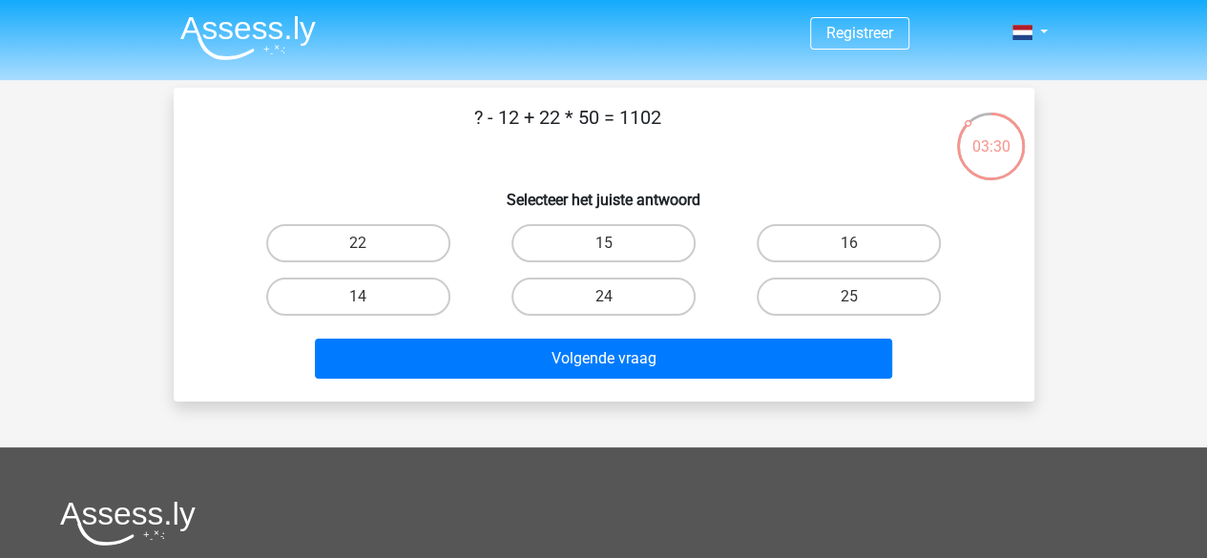
drag, startPoint x: 597, startPoint y: 115, endPoint x: 555, endPoint y: 110, distance: 42.4
click at [555, 110] on p "? - 12 + 22 * 50 = 1102" at bounding box center [568, 131] width 728 height 57
click at [641, 142] on p "? - 12 + 22 * 50 = 1102" at bounding box center [568, 131] width 728 height 57
click at [609, 249] on input "15" at bounding box center [609, 249] width 12 height 12
radio input "true"
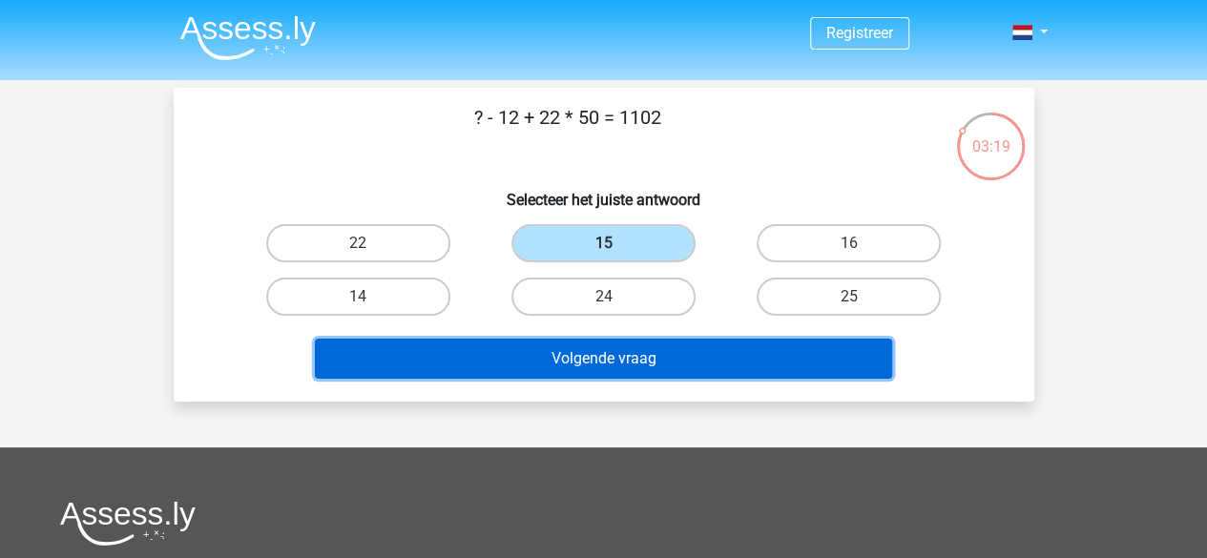
click at [660, 362] on button "Volgende vraag" at bounding box center [603, 359] width 577 height 40
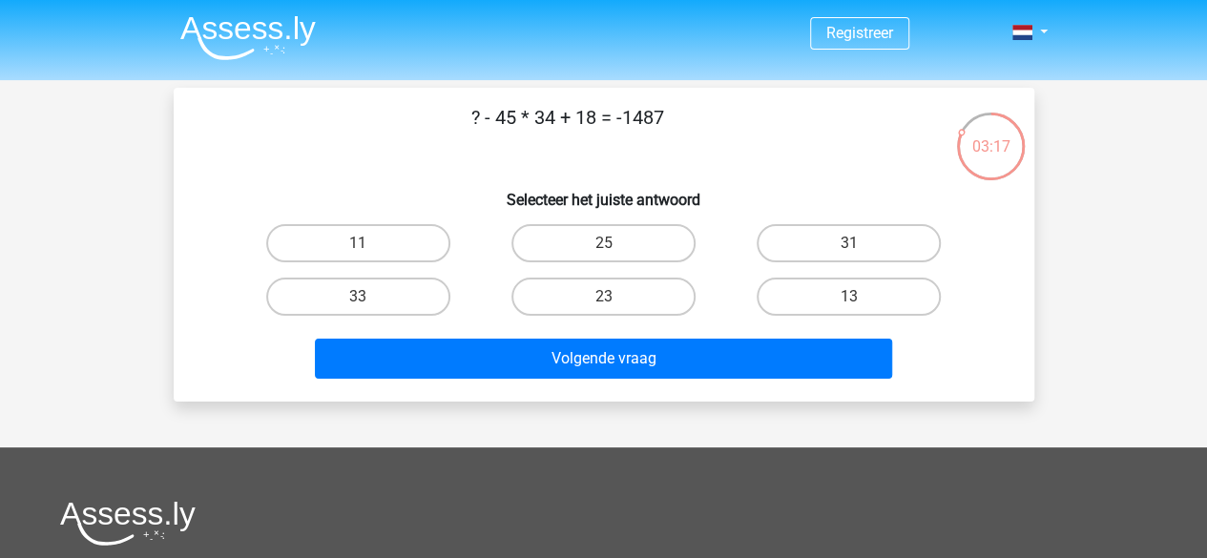
drag, startPoint x: 599, startPoint y: 118, endPoint x: 470, endPoint y: 107, distance: 129.3
click at [470, 107] on p "? - 45 * 34 + 18 = -1487" at bounding box center [568, 131] width 728 height 57
copy p "? - 45 * 34 + 18"
